Goal: Navigation & Orientation: Find specific page/section

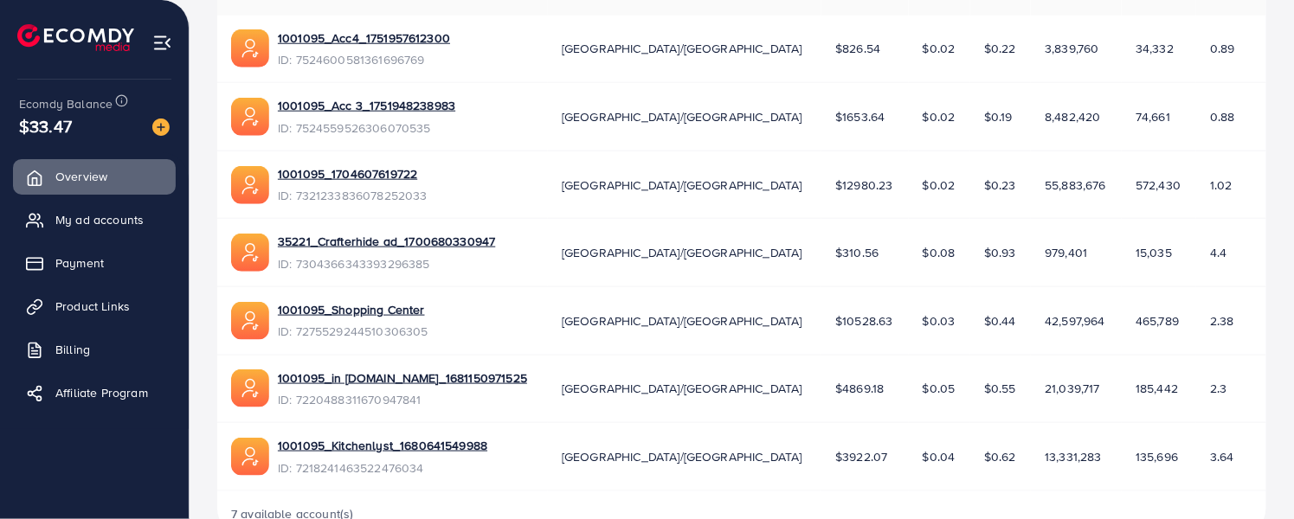
scroll to position [639, 0]
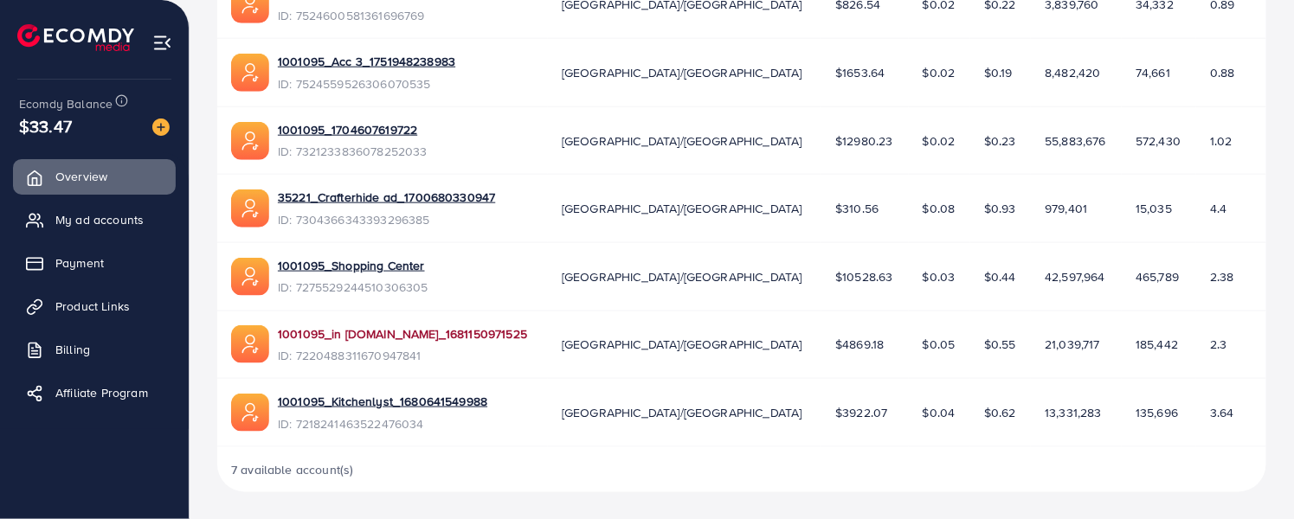
click at [426, 331] on link "1001095_in [DOMAIN_NAME]_1681150971525" at bounding box center [402, 333] width 249 height 17
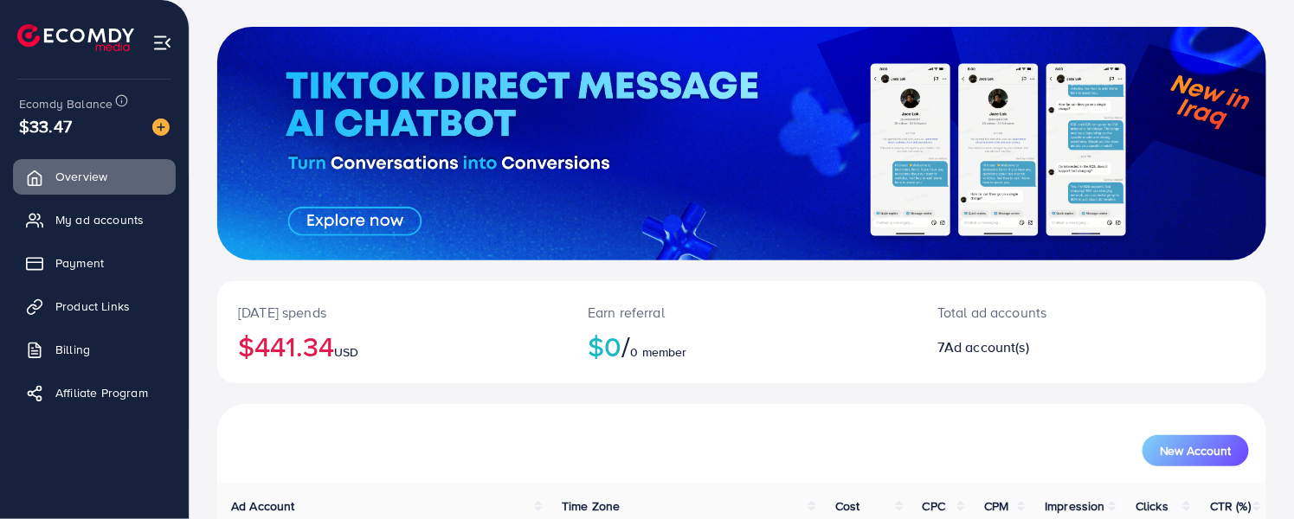
scroll to position [0, 0]
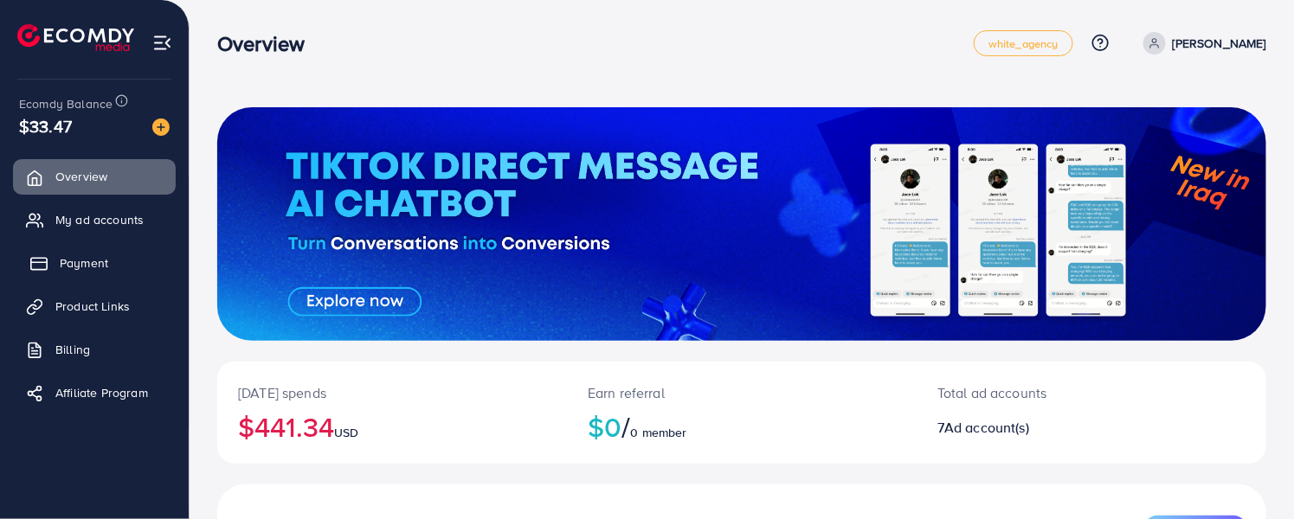
click at [80, 260] on span "Payment" at bounding box center [84, 262] width 48 height 17
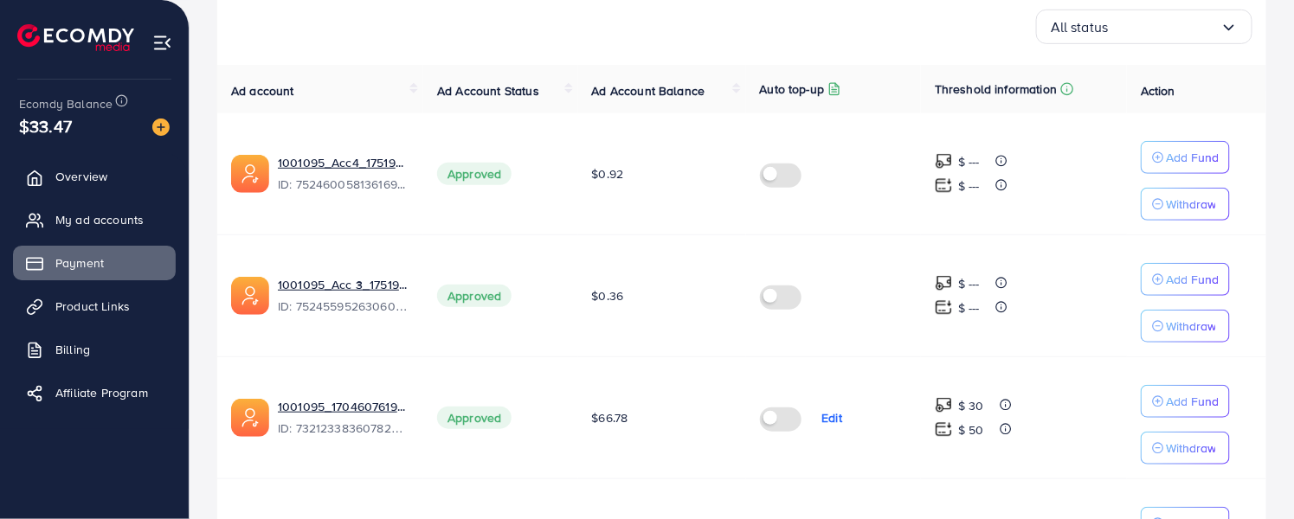
scroll to position [277, 0]
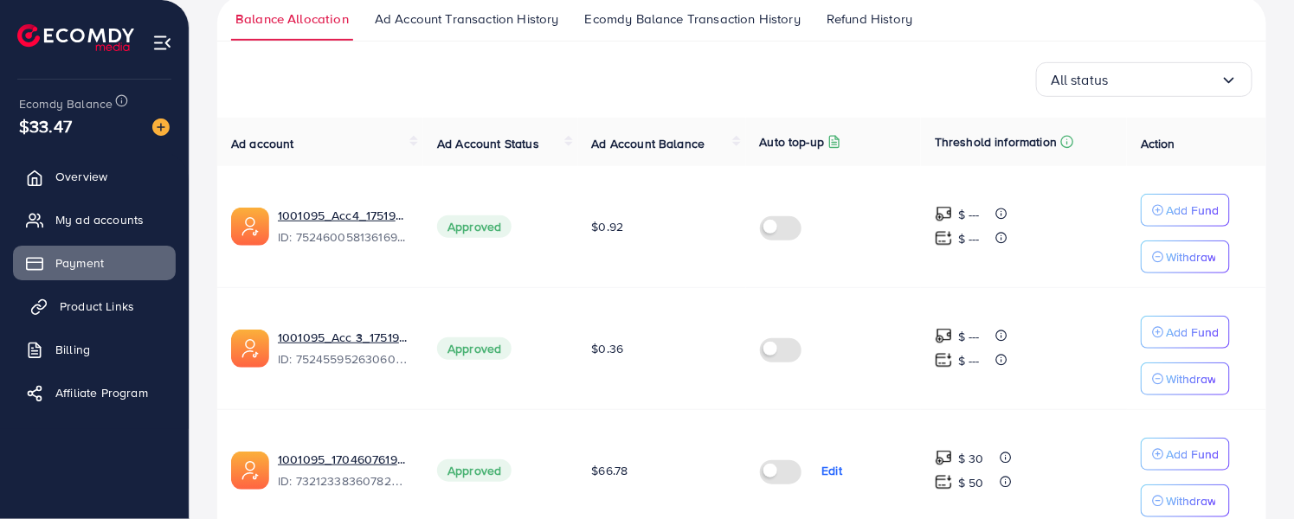
click at [84, 306] on span "Product Links" at bounding box center [97, 306] width 74 height 17
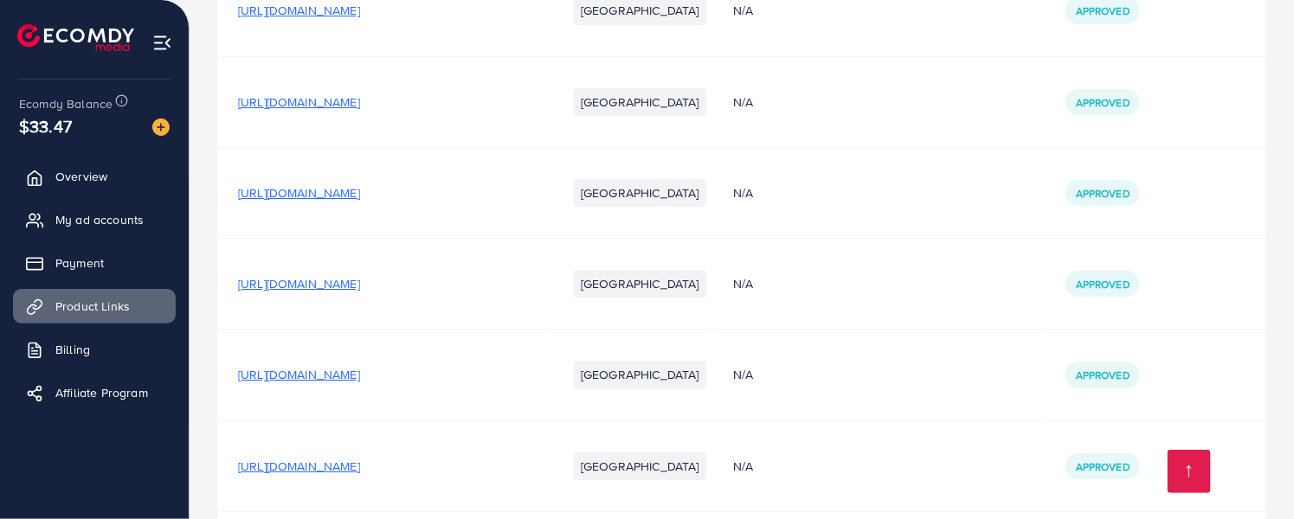
scroll to position [2330, 0]
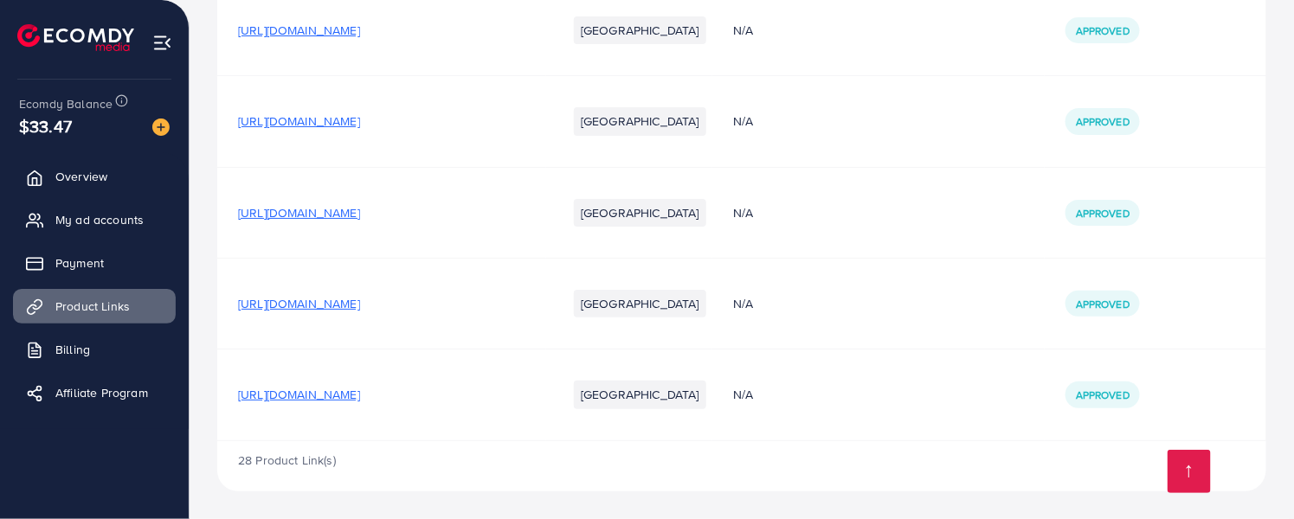
click at [738, 55] on td "N/A" at bounding box center [878, 30] width 332 height 91
click at [121, 350] on link "Billing" at bounding box center [94, 349] width 163 height 35
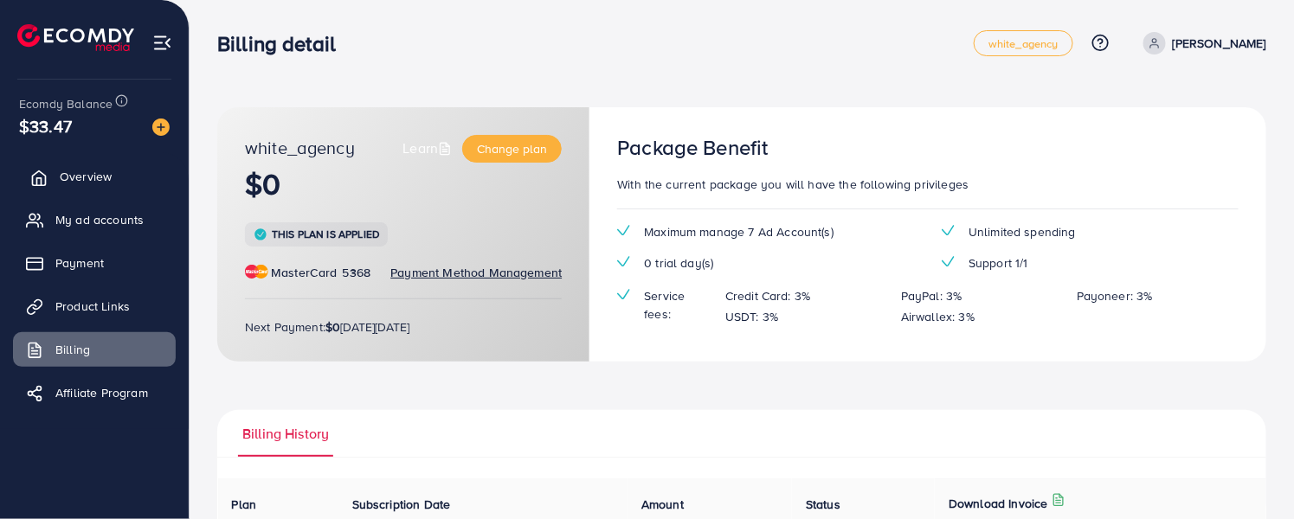
click at [82, 162] on link "Overview" at bounding box center [94, 176] width 163 height 35
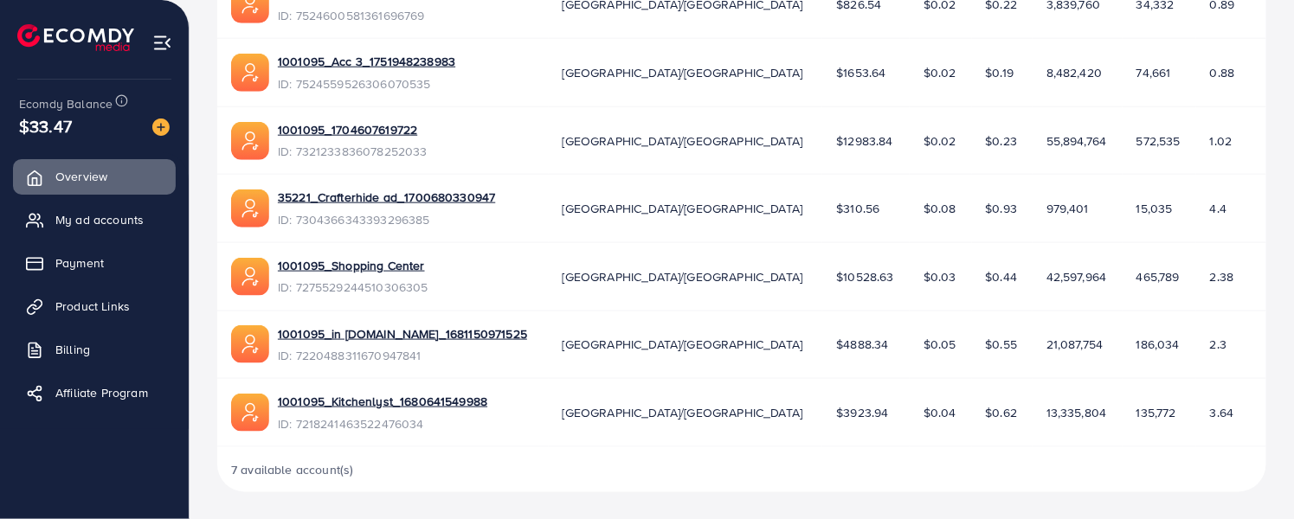
scroll to position [254, 0]
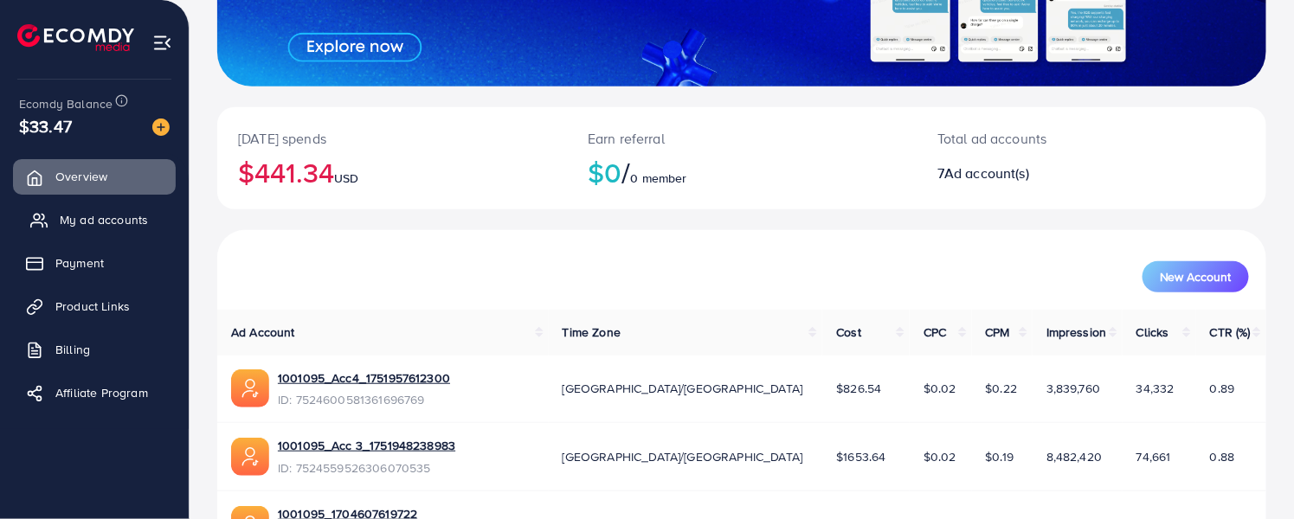
click at [74, 214] on span "My ad accounts" at bounding box center [104, 219] width 88 height 17
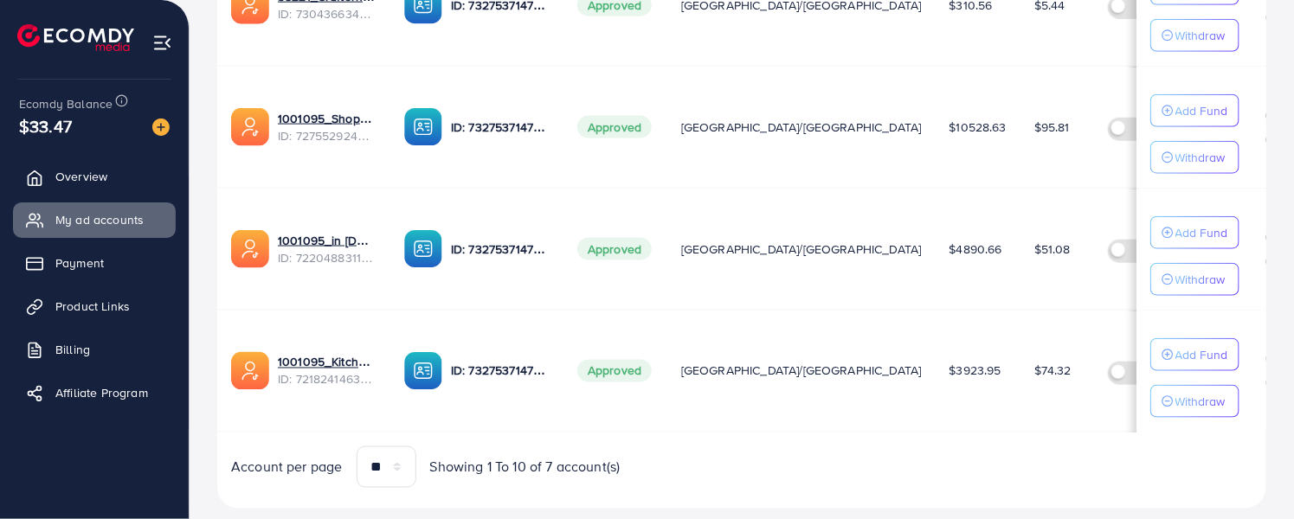
scroll to position [879, 0]
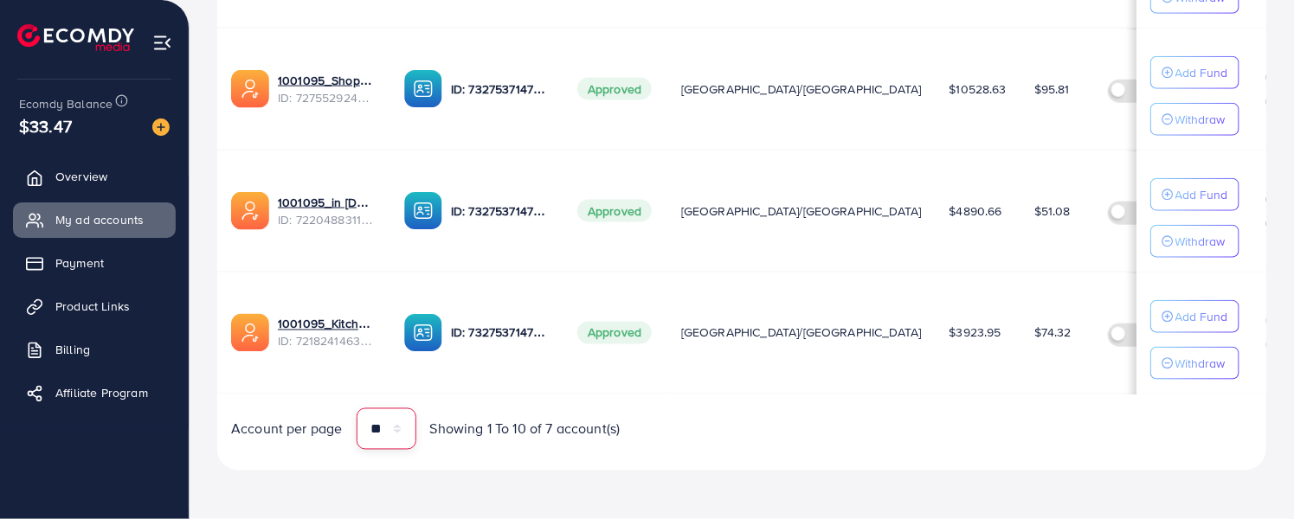
click at [401, 427] on select "** ** ** ***" at bounding box center [386, 429] width 60 height 42
